Goal: Check status

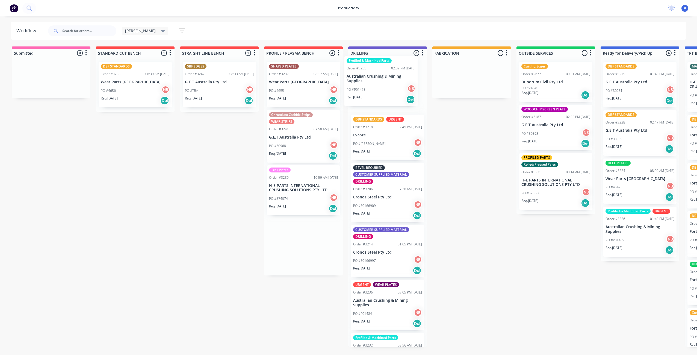
drag, startPoint x: 311, startPoint y: 93, endPoint x: 391, endPoint y: 87, distance: 79.7
click at [391, 87] on div "Submitted 0 Sort By Created date Required date Order number Customer name Most …" at bounding box center [451, 196] width 911 height 300
click at [128, 93] on div "PO #4656 NB" at bounding box center [135, 91] width 69 height 10
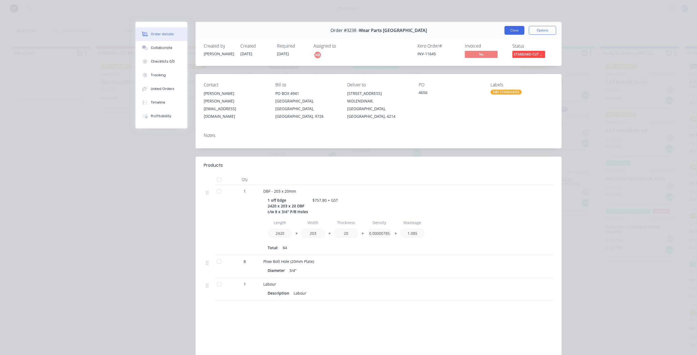
click at [509, 30] on button "Close" at bounding box center [515, 30] width 20 height 9
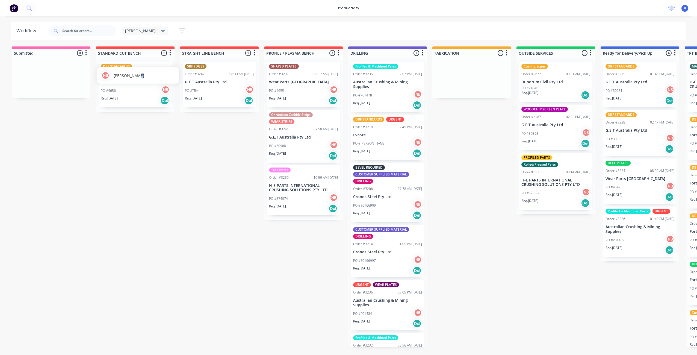
drag, startPoint x: 136, startPoint y: 80, endPoint x: 140, endPoint y: 81, distance: 4.0
click at [140, 81] on div "NB Naomi Badrick" at bounding box center [138, 75] width 82 height 16
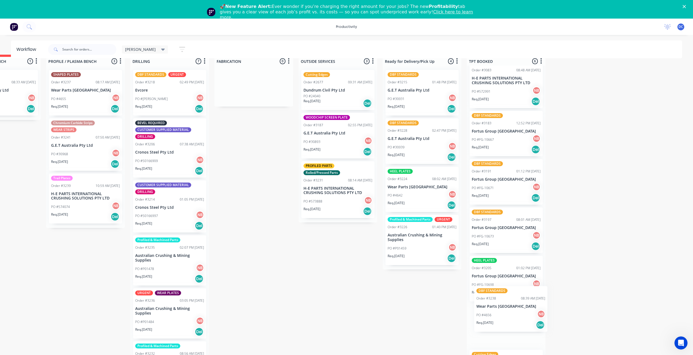
scroll to position [7, 0]
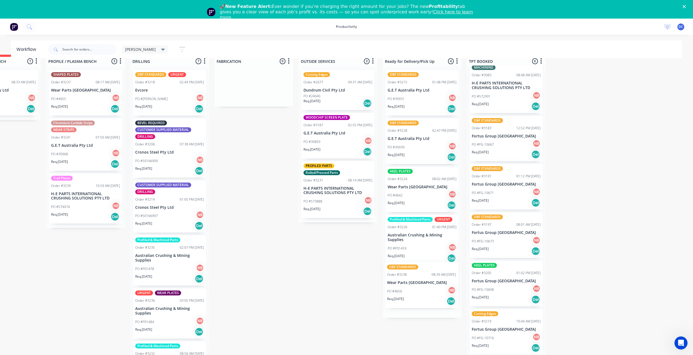
drag, startPoint x: 131, startPoint y: 118, endPoint x: 419, endPoint y: 301, distance: 340.9
click at [419, 301] on div "Submitted 0 Sort By Created date Required date Order number Customer name Most …" at bounding box center [233, 205] width 911 height 300
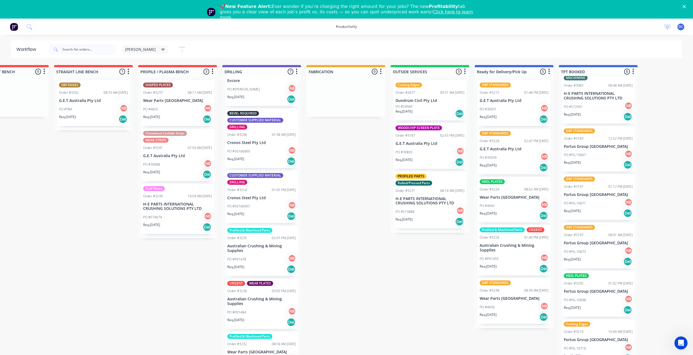
scroll to position [0, 0]
